Goal: Information Seeking & Learning: Check status

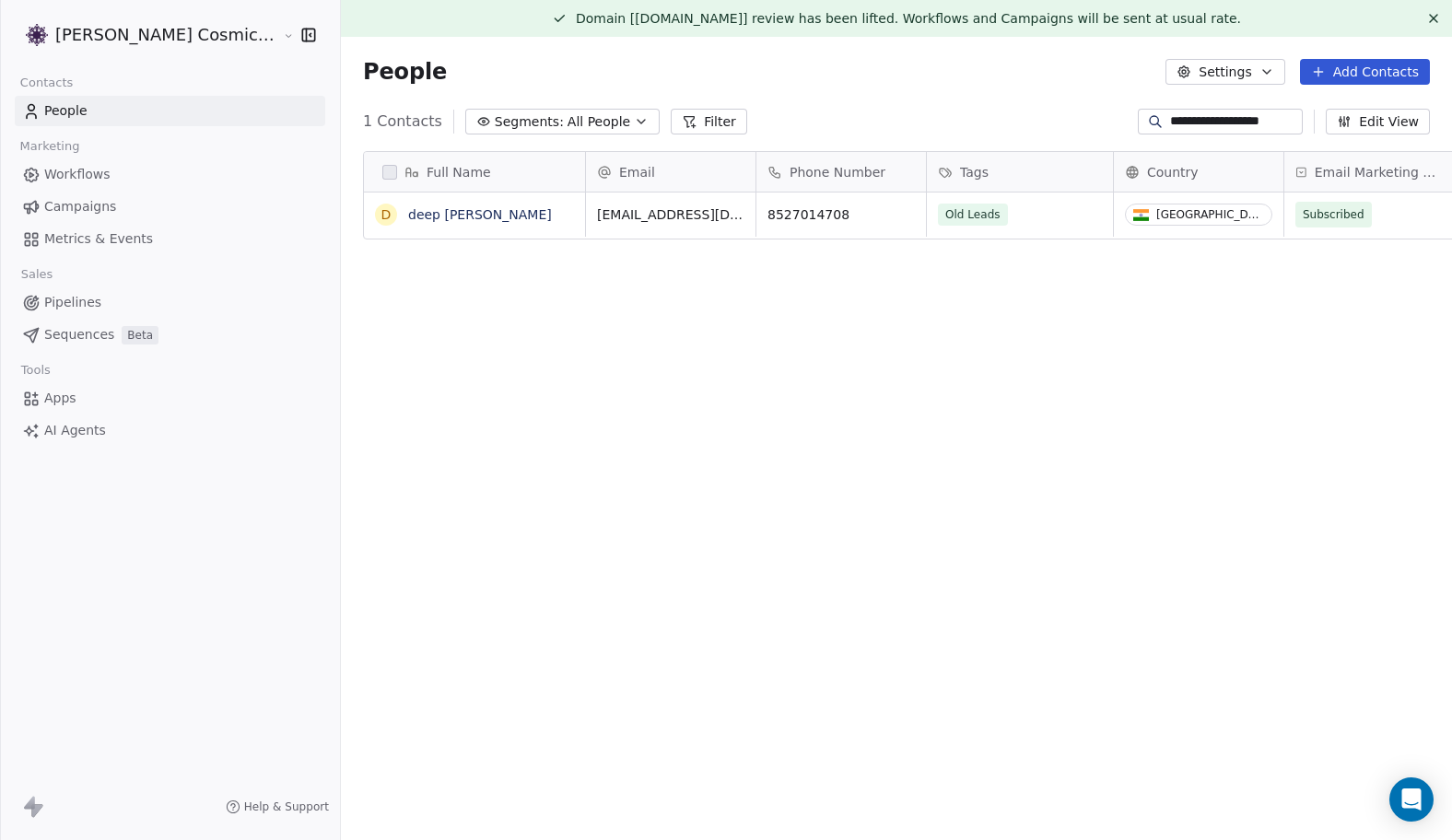
scroll to position [738, 1145]
click at [93, 204] on span "Campaigns" at bounding box center [79, 207] width 72 height 19
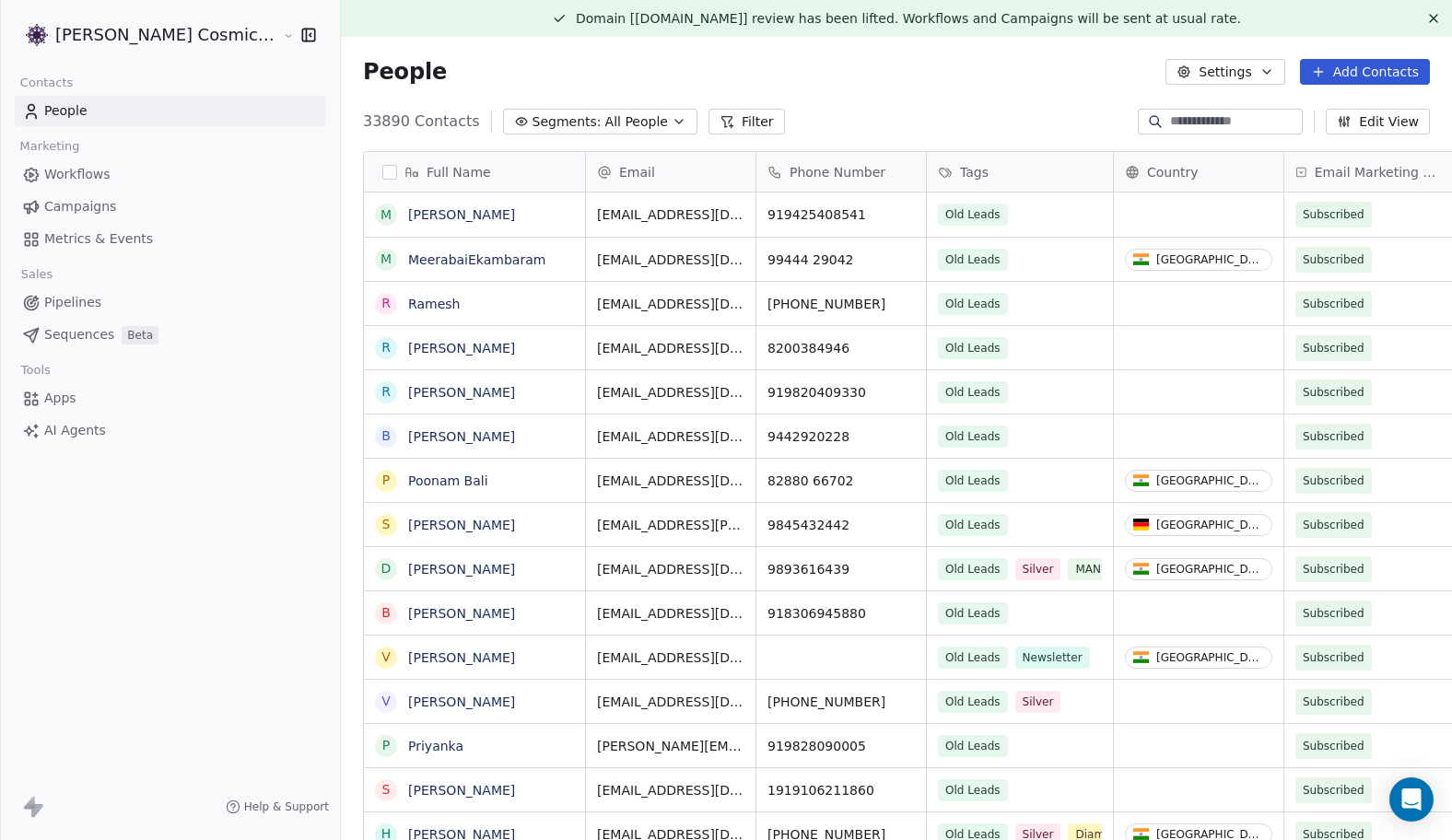
scroll to position [738, 1145]
click at [98, 211] on span "Campaigns" at bounding box center [79, 207] width 72 height 19
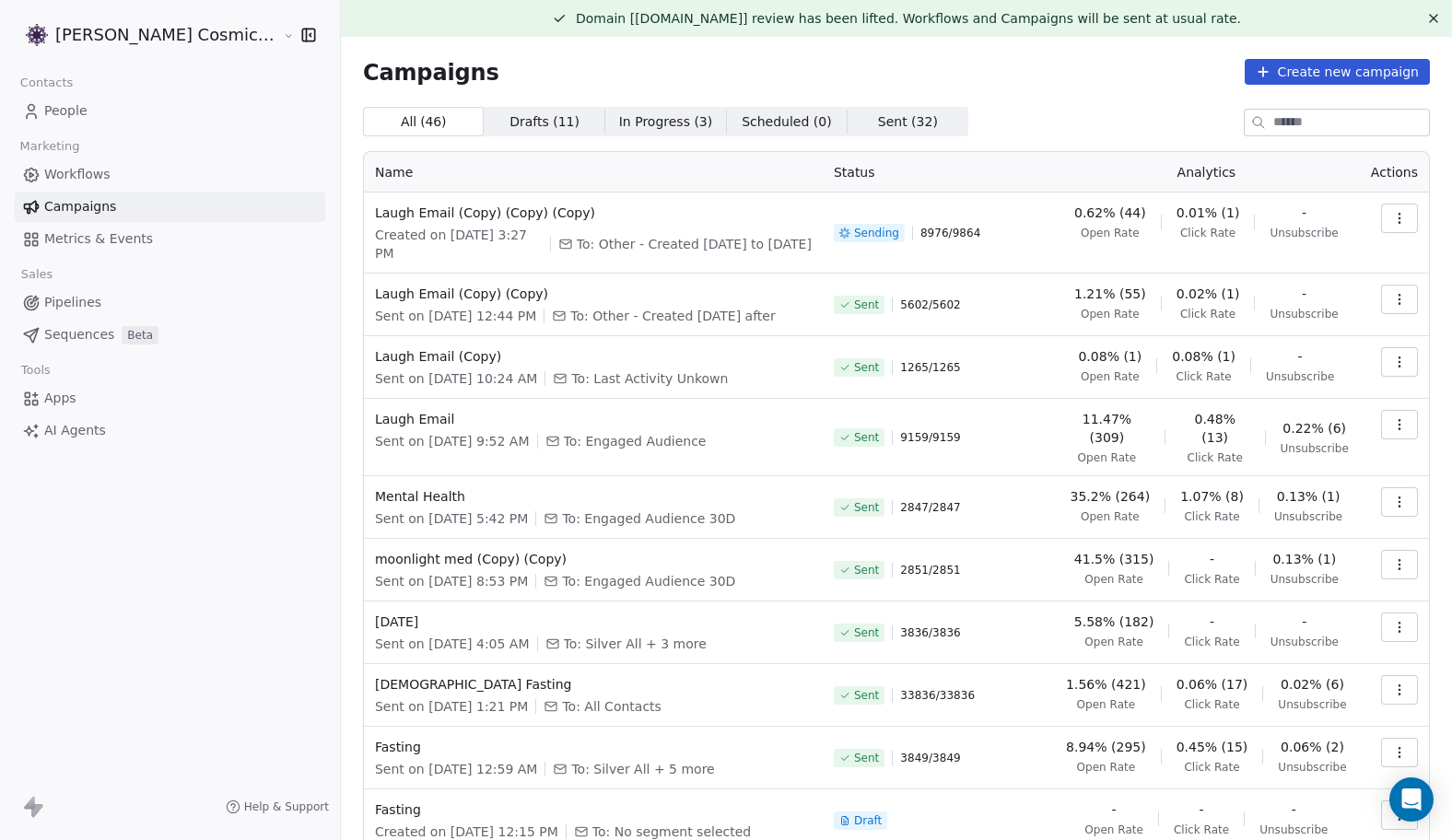
click at [1401, 213] on icon "button" at bounding box center [1398, 217] width 14 height 14
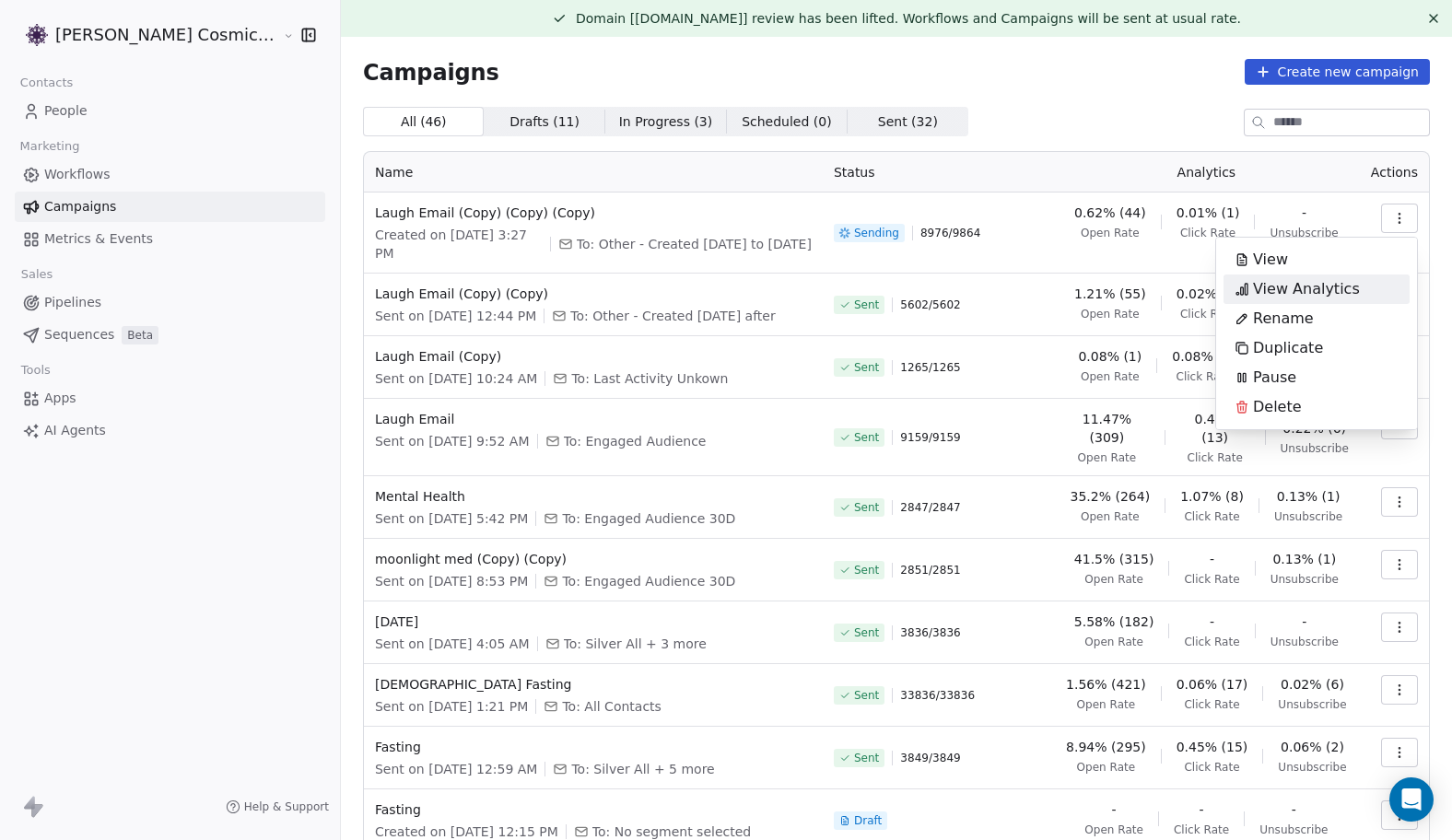
click at [1302, 278] on span "View Analytics" at bounding box center [1306, 288] width 107 height 22
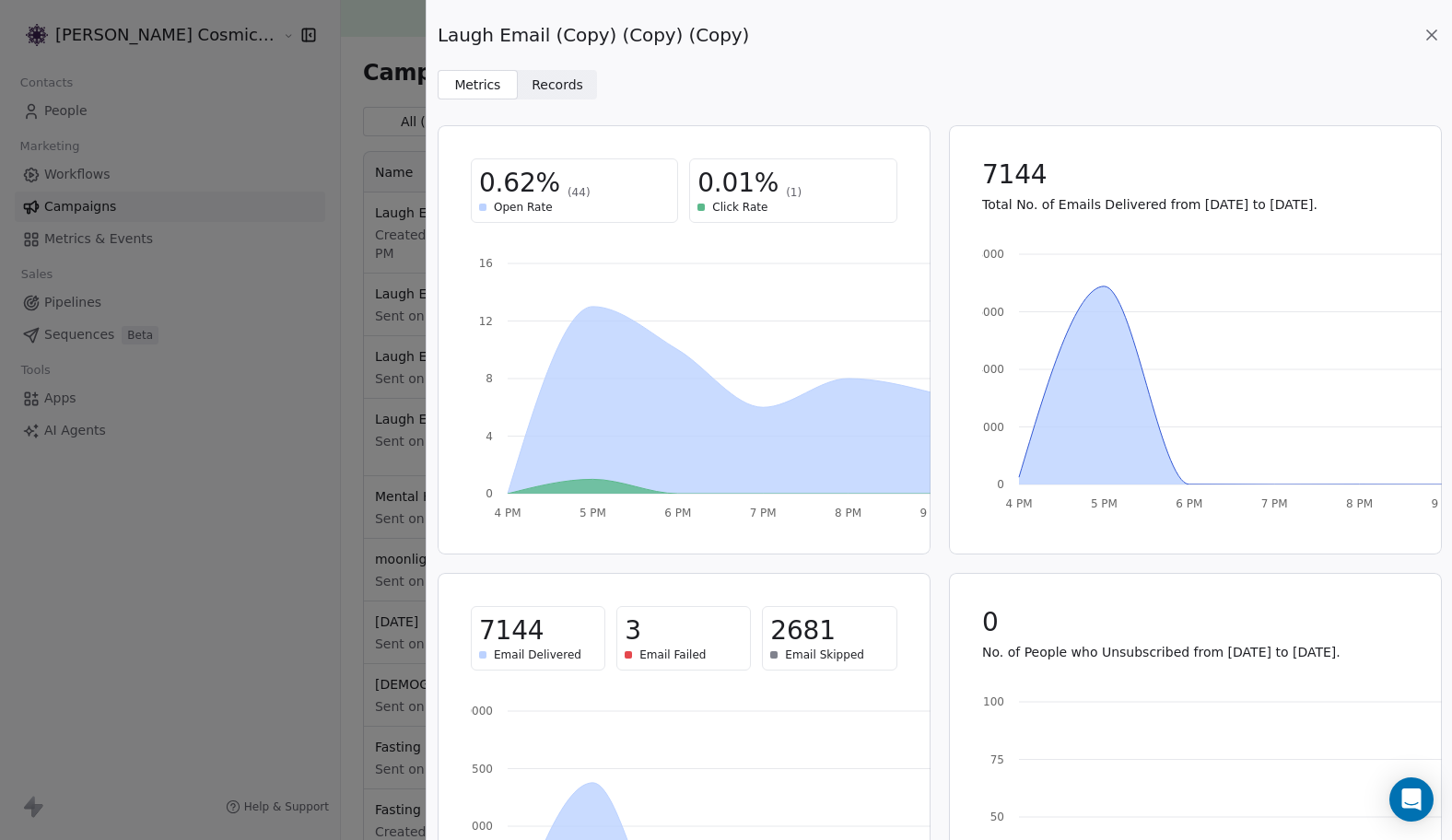
click at [1431, 38] on icon at bounding box center [1431, 34] width 18 height 18
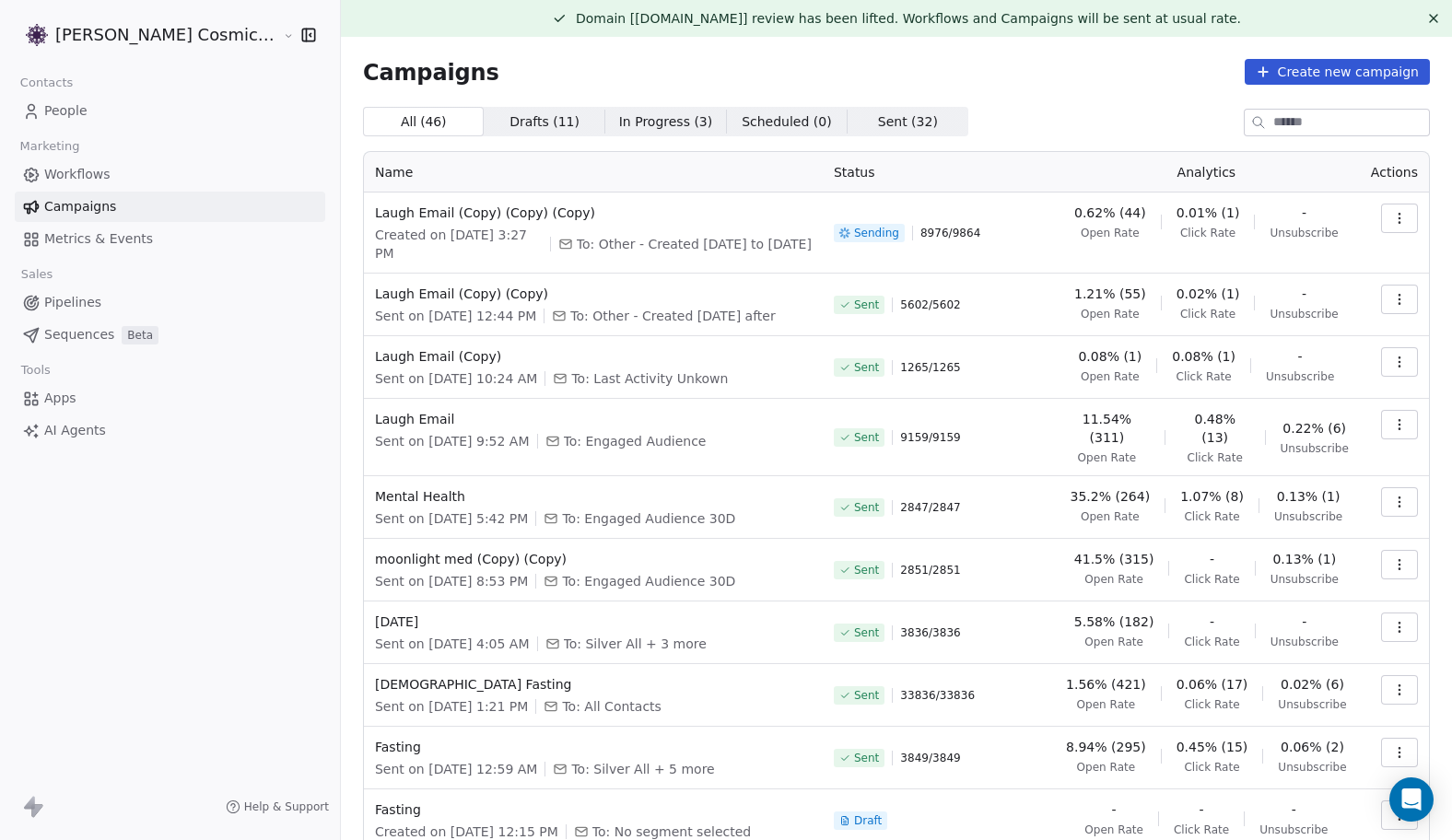
click at [1400, 221] on icon "button" at bounding box center [1398, 217] width 14 height 14
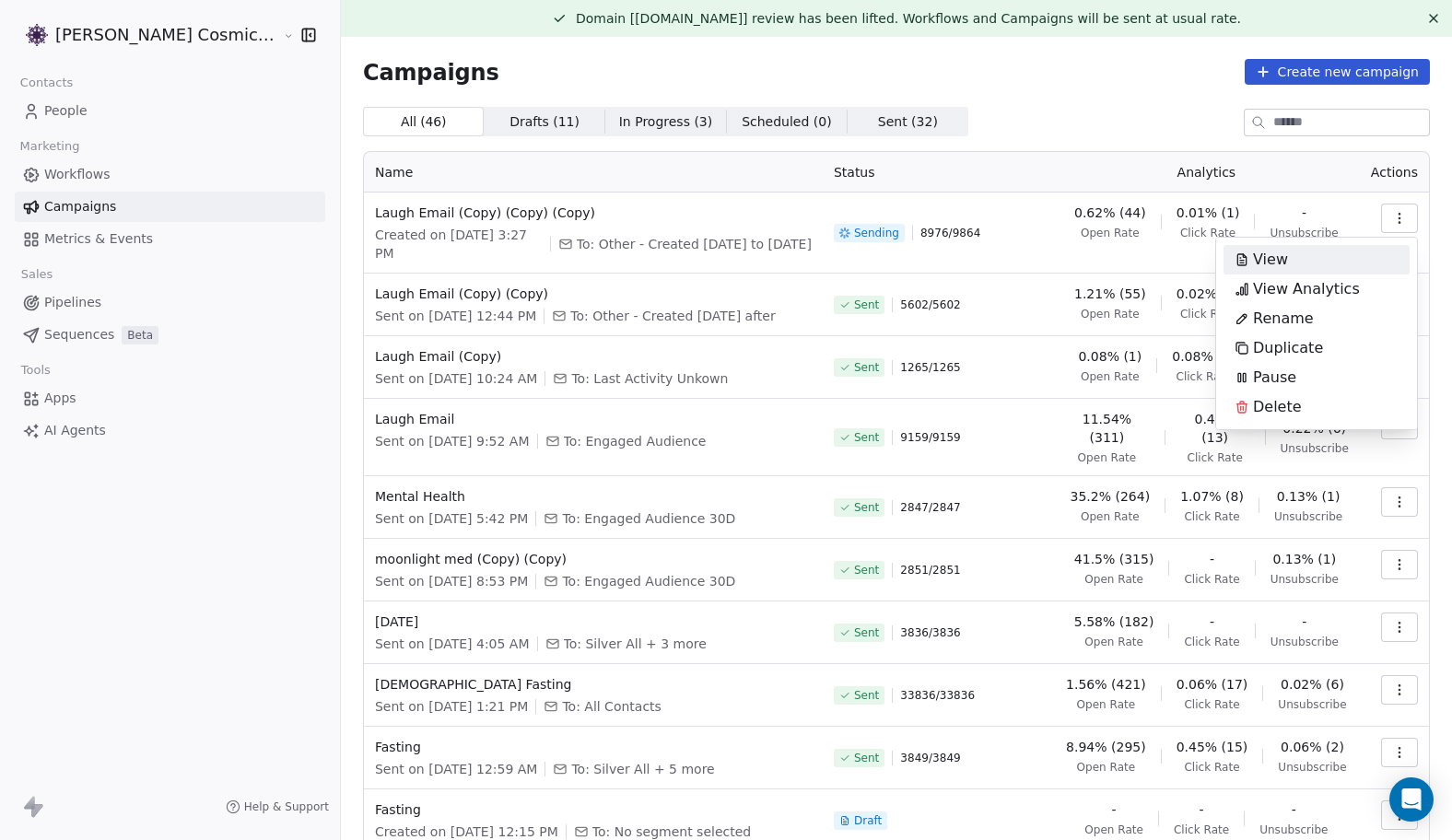
click at [1038, 98] on html "[PERSON_NAME] Cosmic Academy LLP Contacts People Marketing Workflows Campaigns …" at bounding box center [726, 420] width 1452 height 840
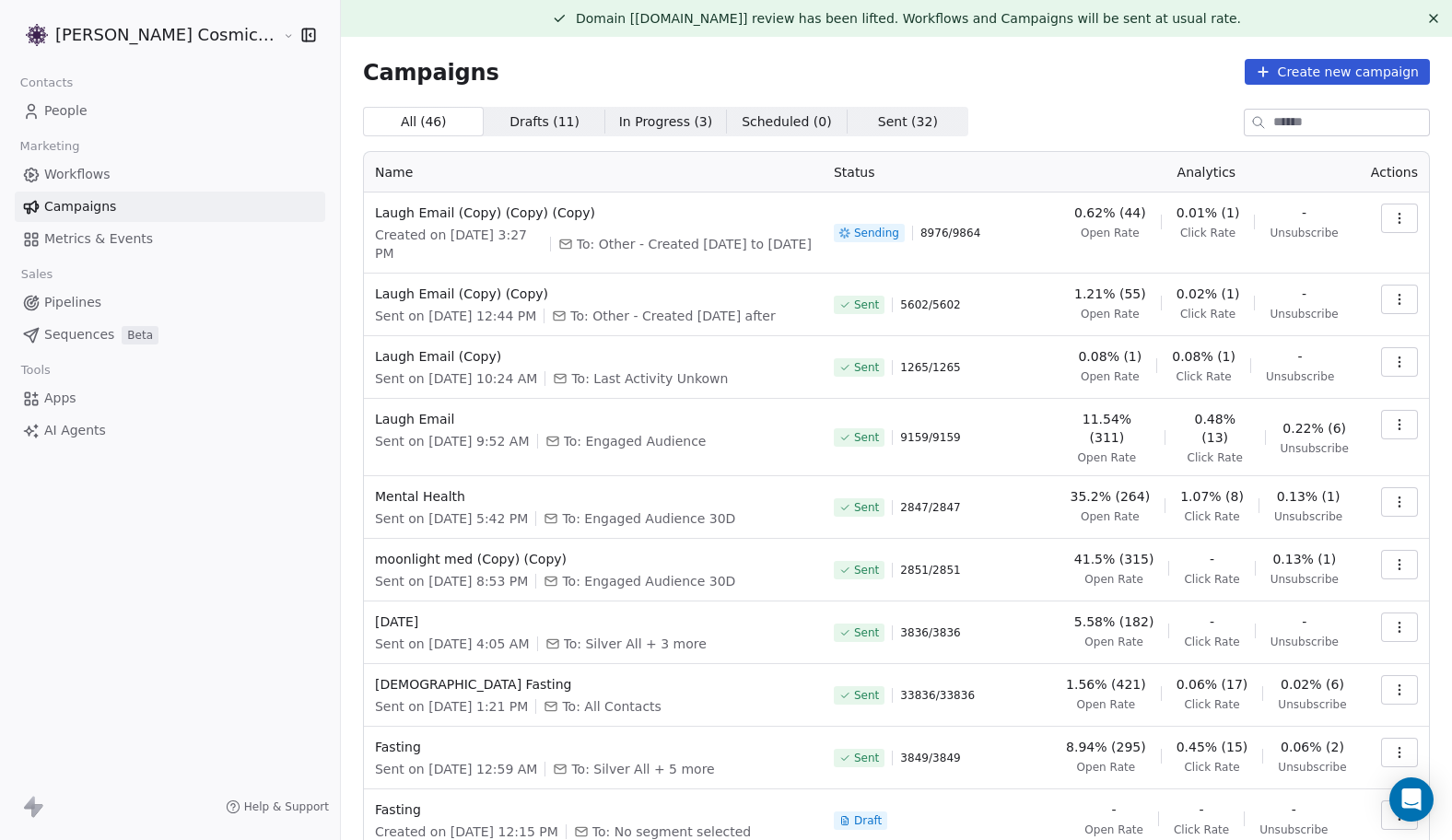
click at [1399, 219] on icon "button" at bounding box center [1398, 217] width 14 height 14
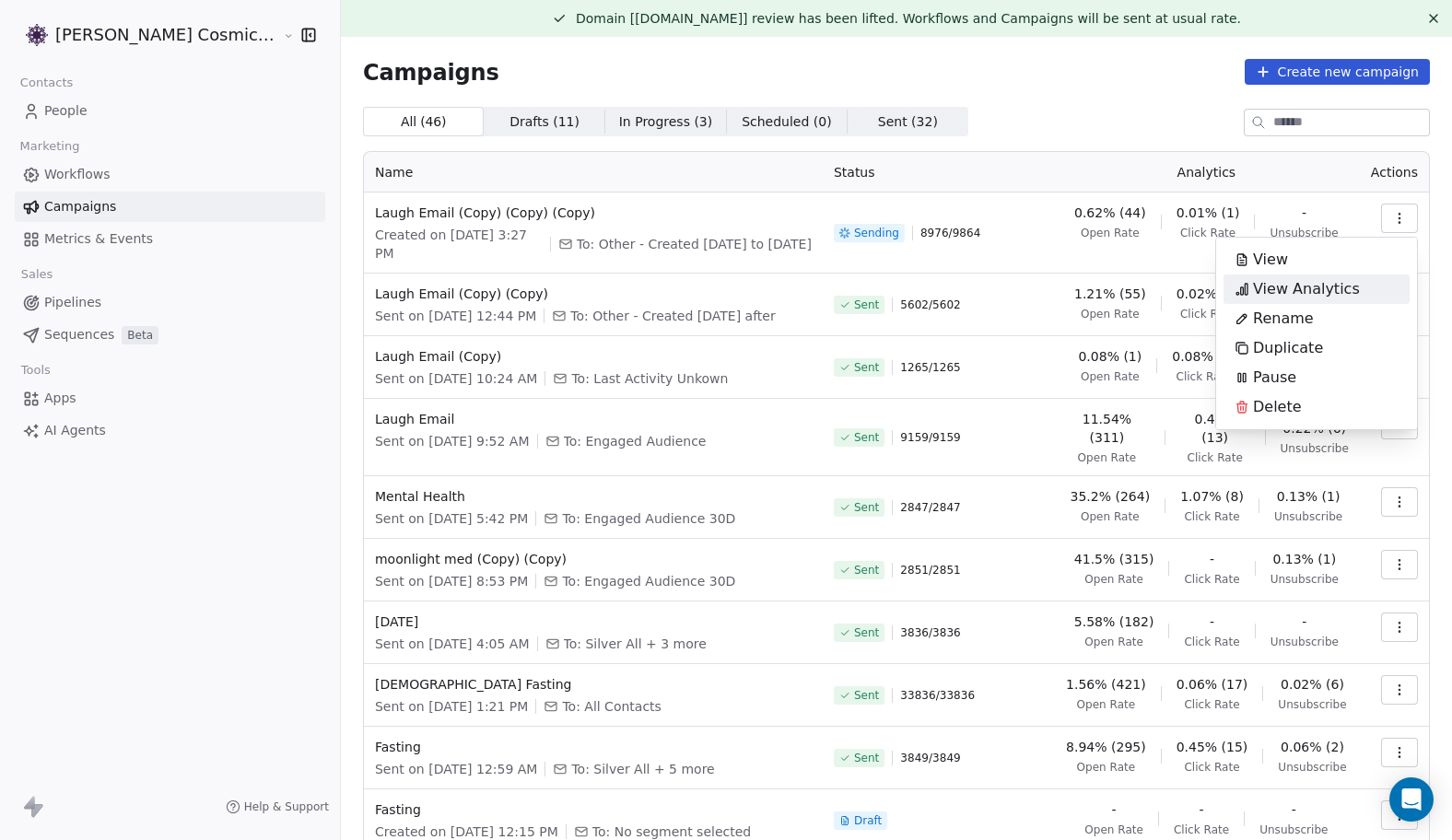
click at [1293, 283] on span "View Analytics" at bounding box center [1306, 288] width 107 height 22
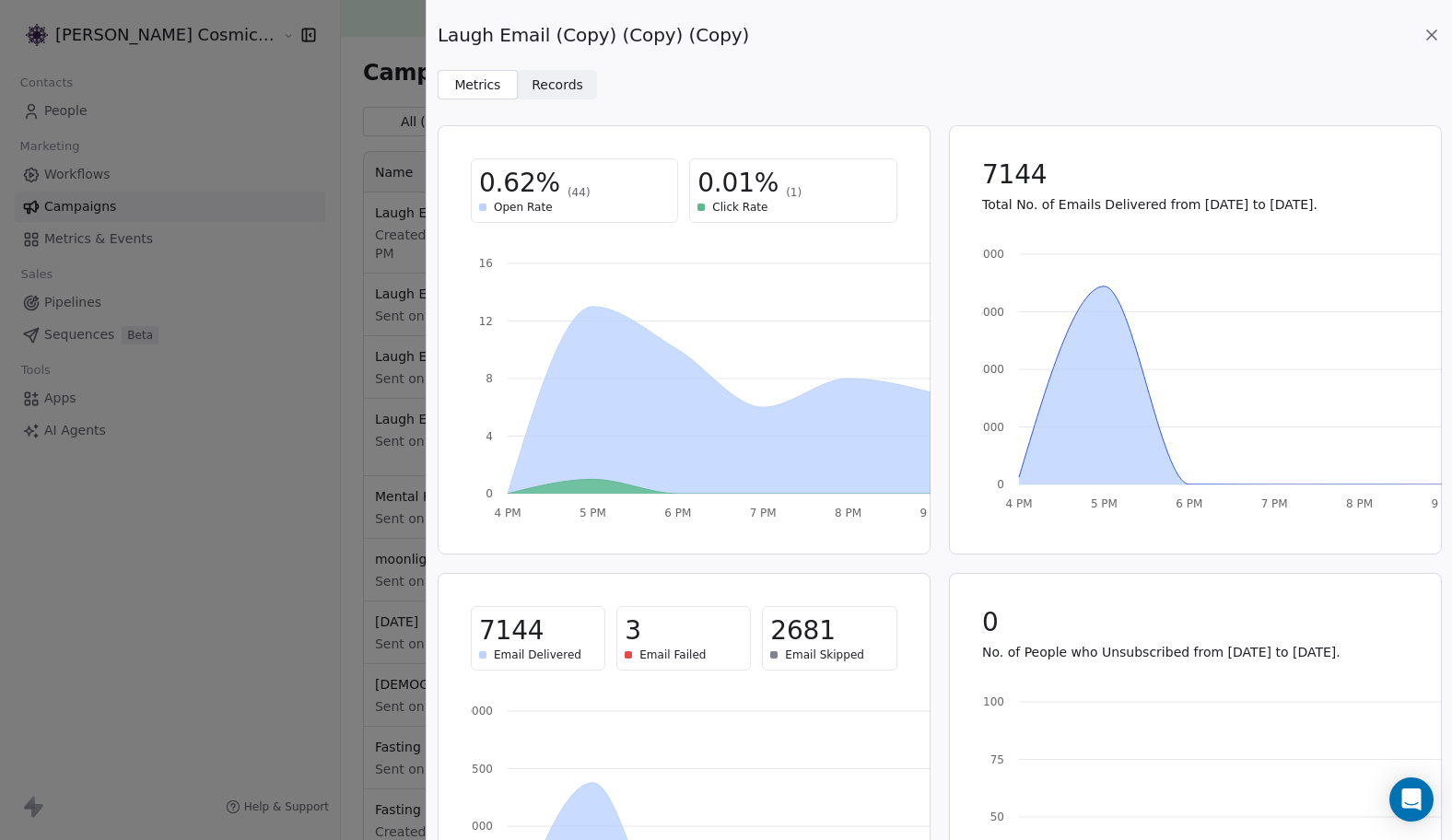
click at [552, 83] on span "Records" at bounding box center [557, 85] width 52 height 19
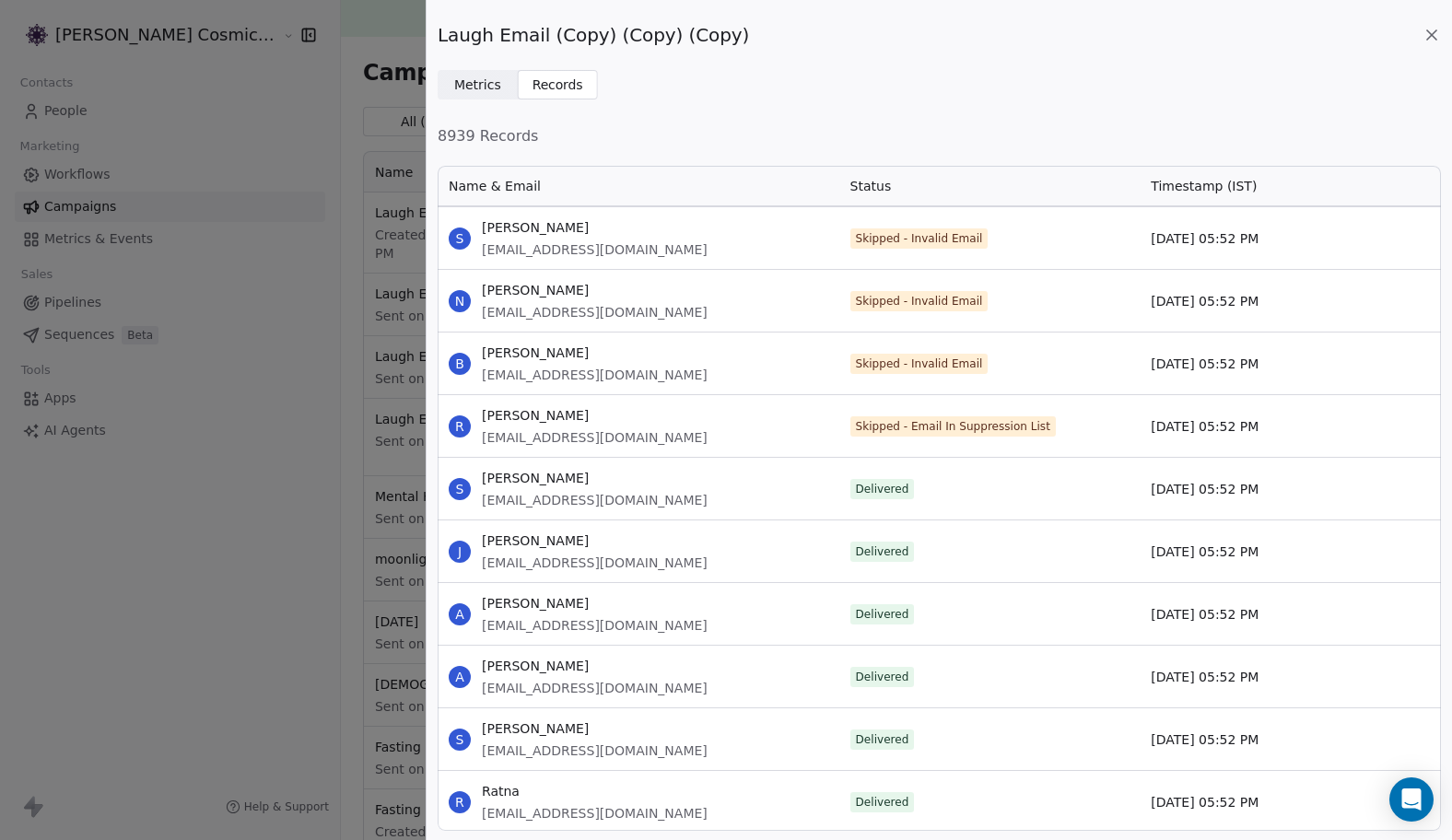
scroll to position [27674, 0]
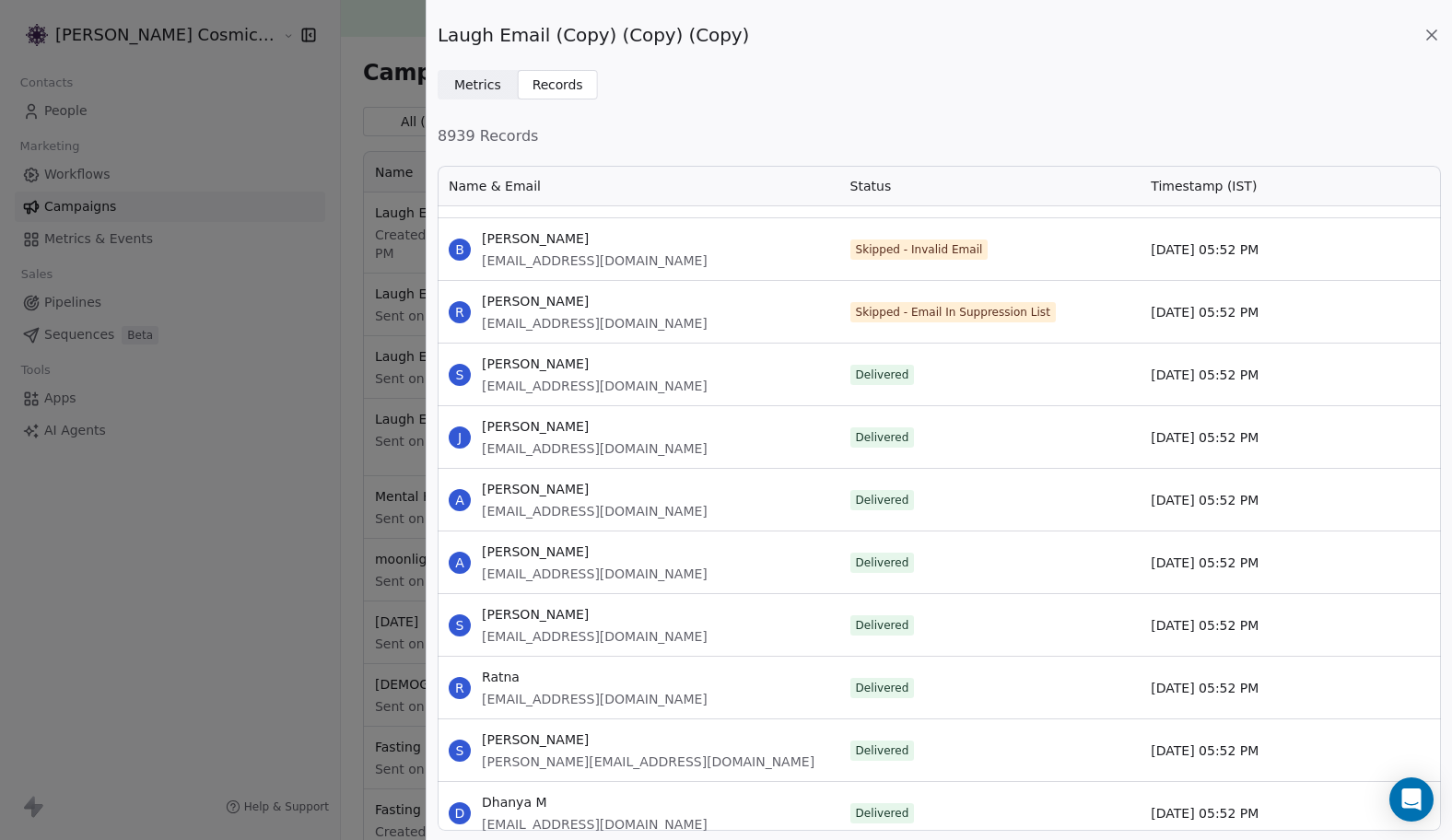
click at [465, 80] on span "Metrics" at bounding box center [477, 85] width 47 height 19
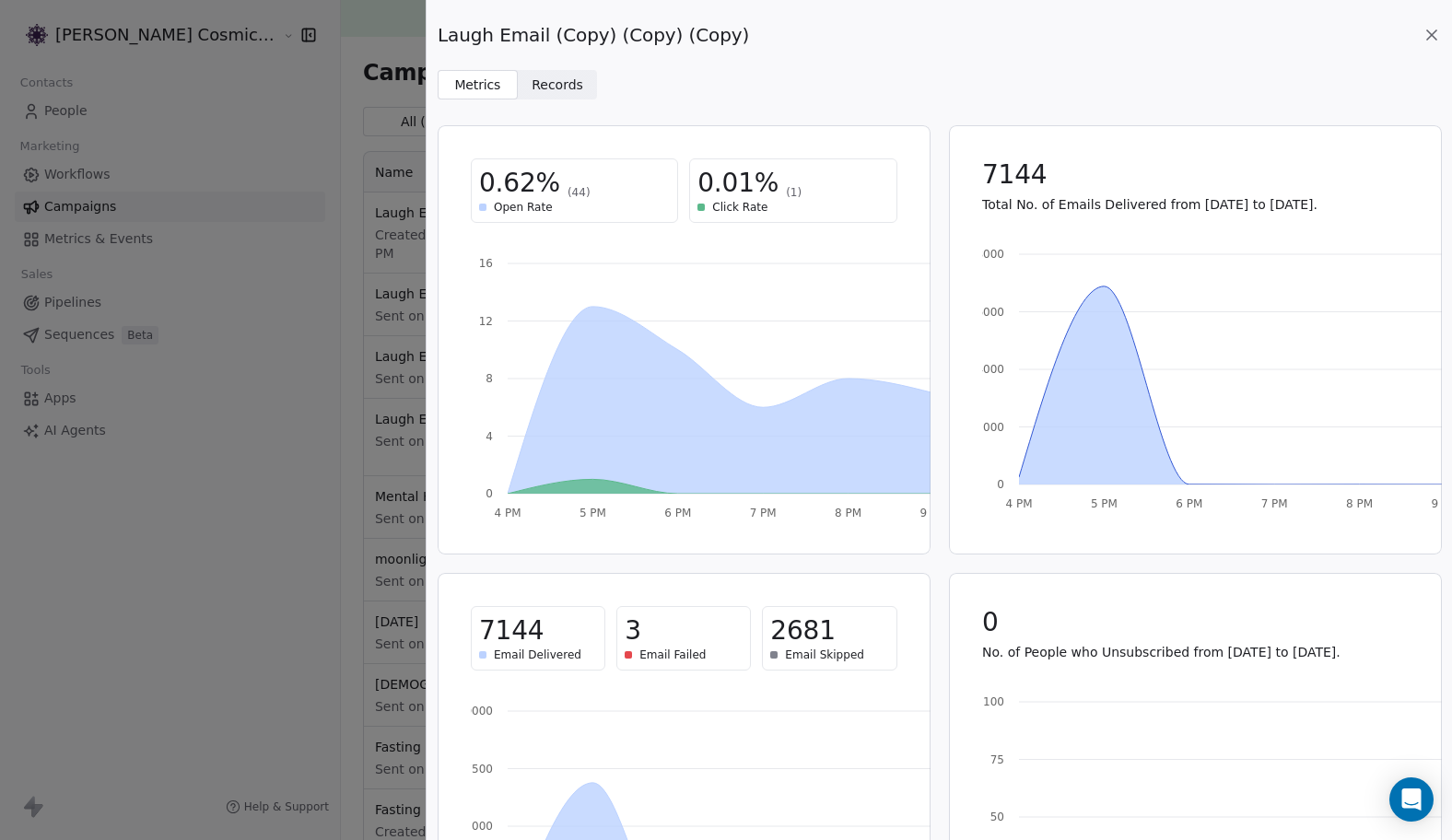
click at [1429, 29] on icon at bounding box center [1431, 34] width 18 height 18
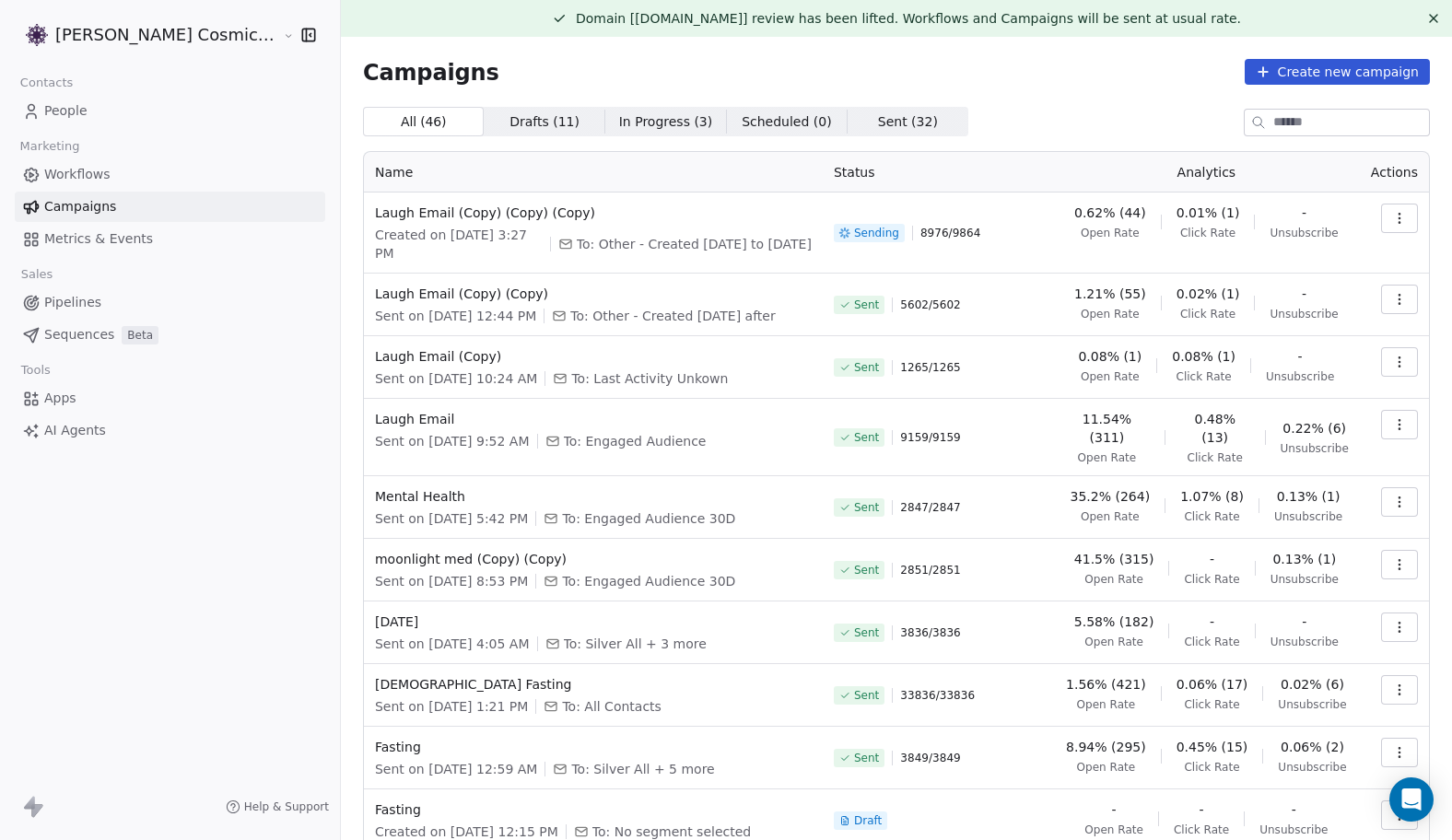
click at [1398, 420] on icon "button" at bounding box center [1398, 420] width 1 height 1
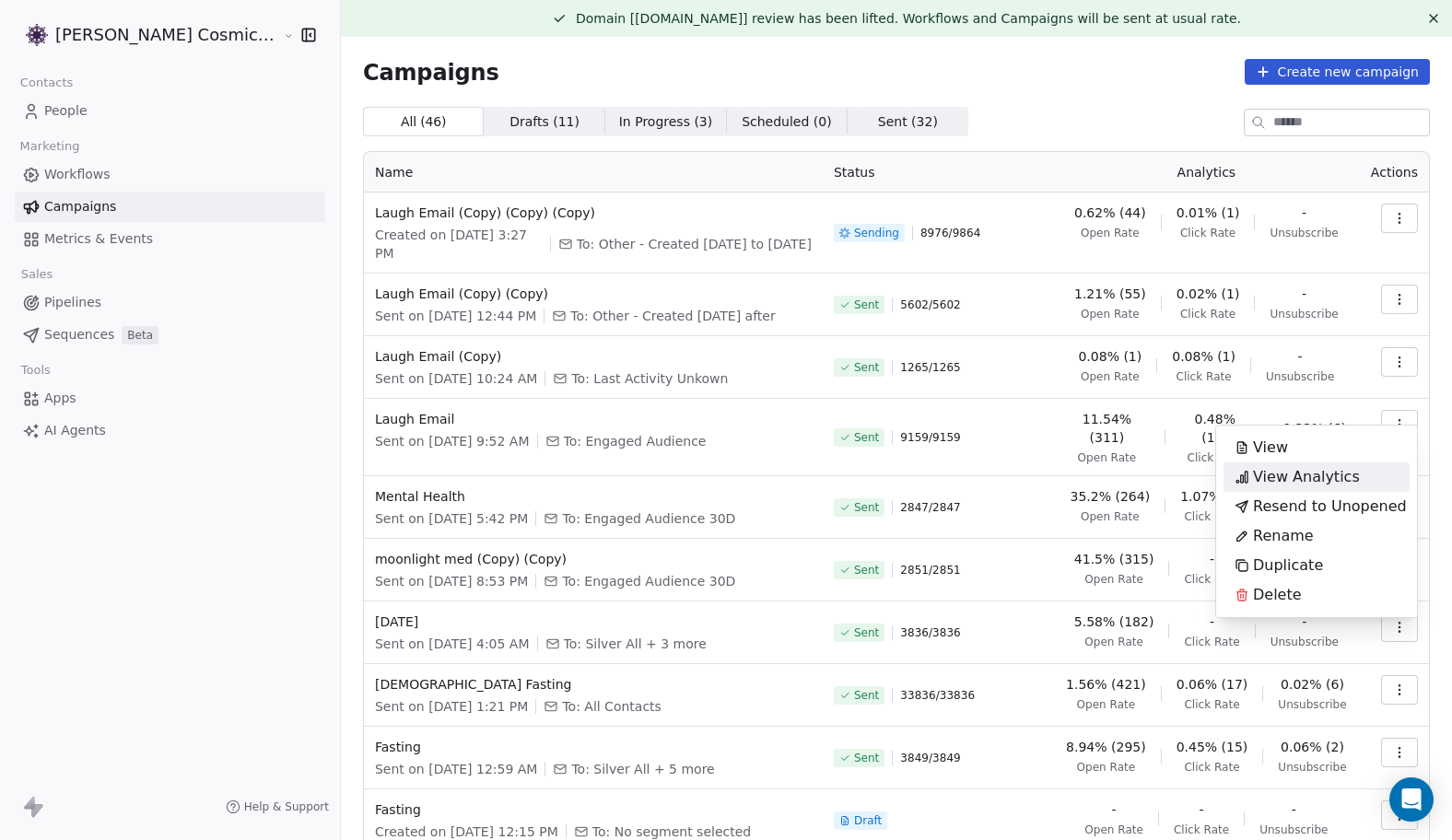
click at [1296, 484] on span "View Analytics" at bounding box center [1306, 477] width 107 height 22
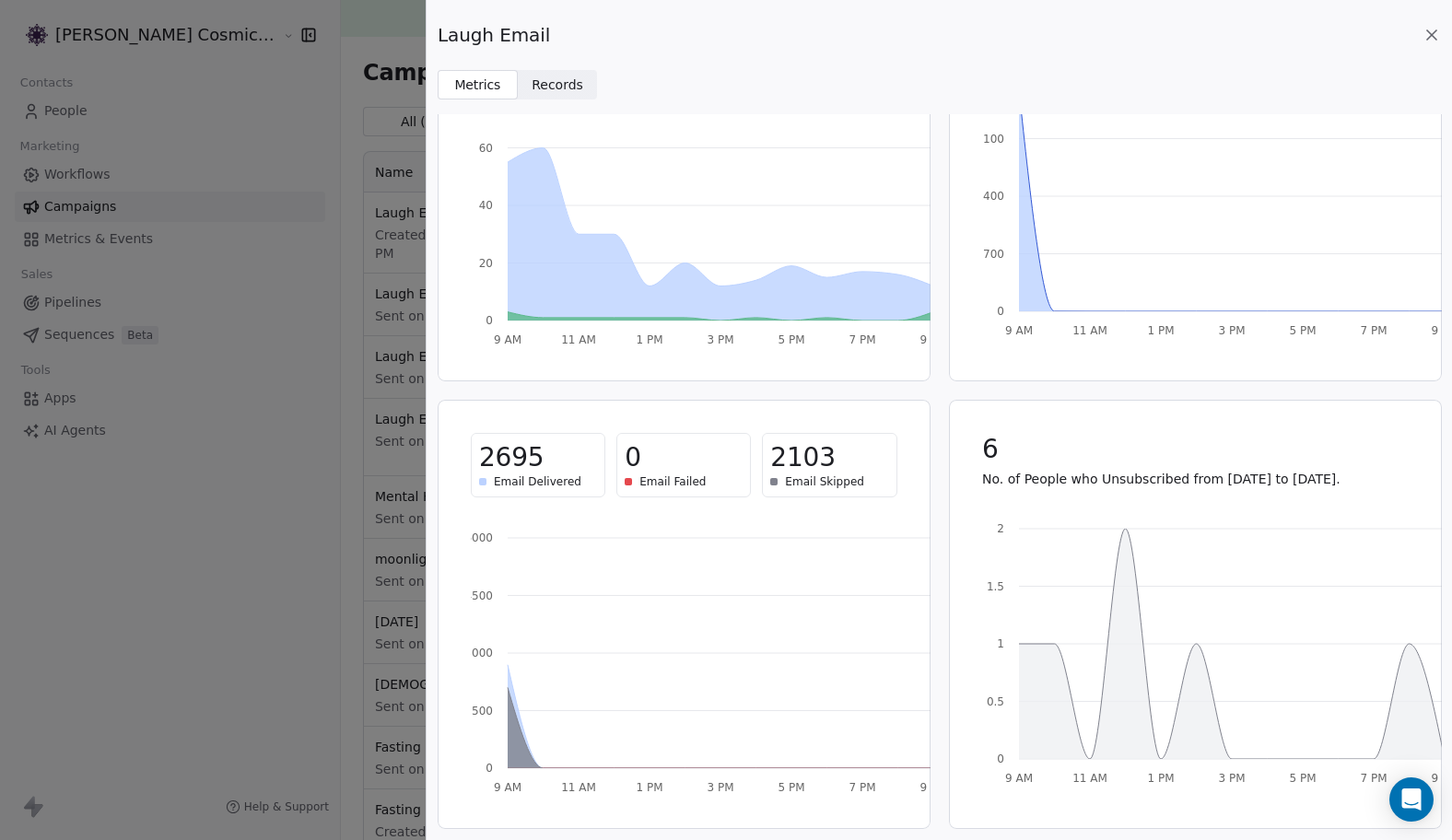
scroll to position [0, 0]
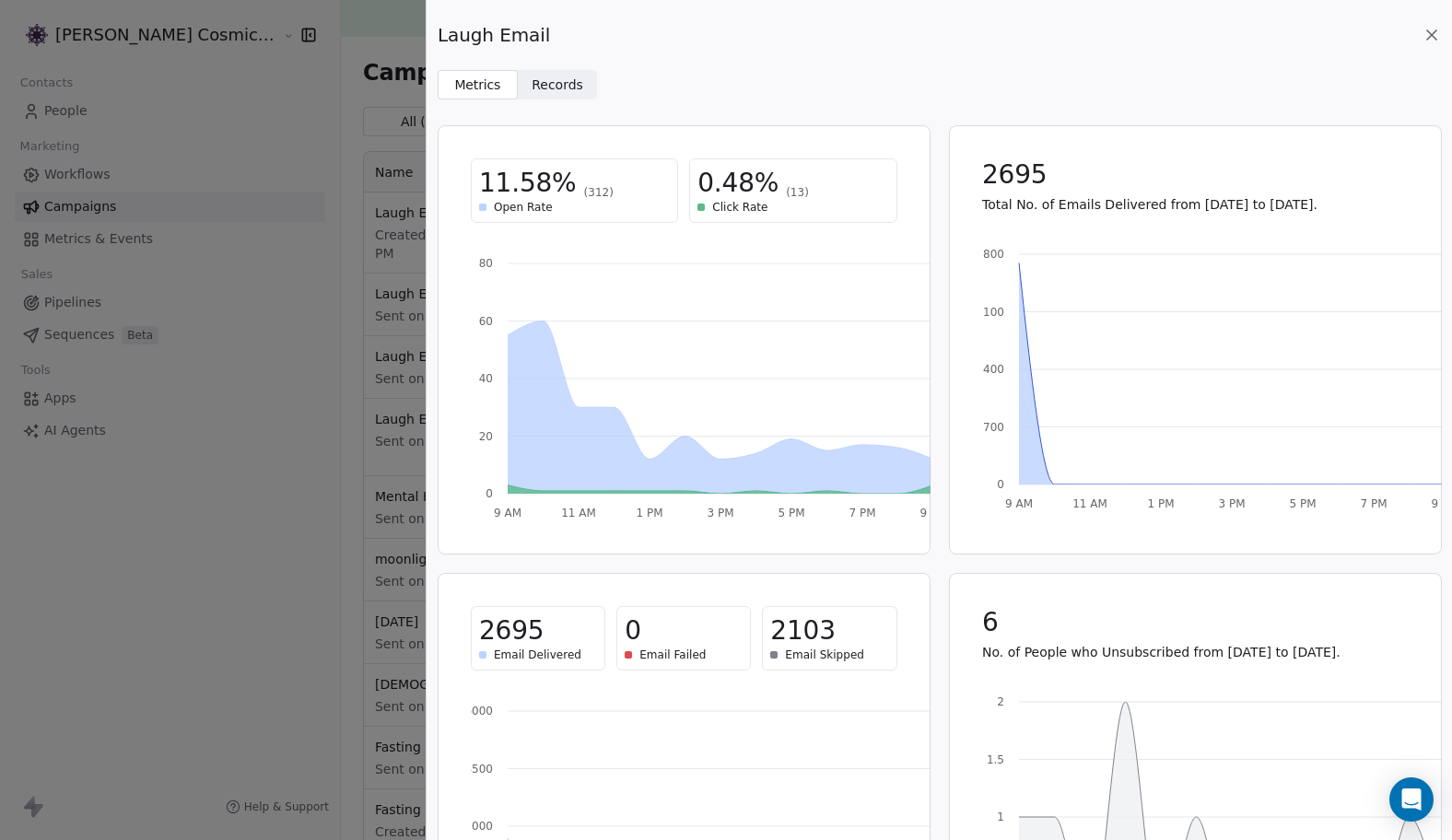
click at [1437, 40] on icon at bounding box center [1431, 34] width 18 height 18
